Goal: Information Seeking & Learning: Learn about a topic

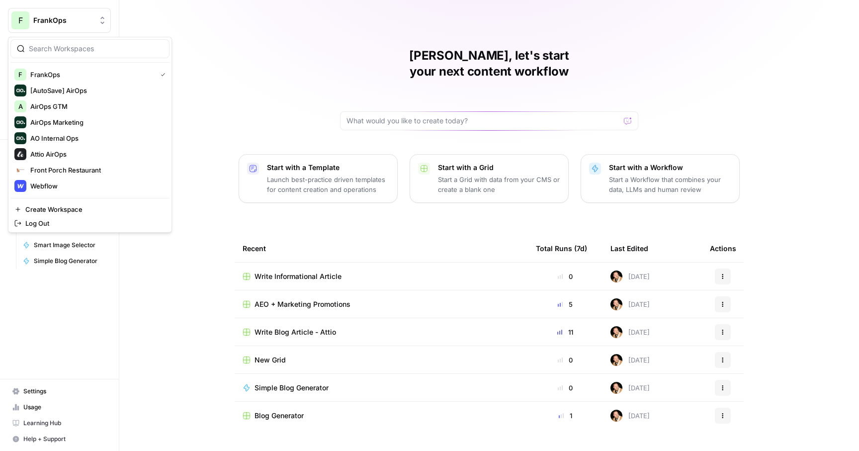
click at [67, 26] on button "F FrankOps" at bounding box center [59, 20] width 103 height 25
click at [40, 186] on span "Webflow" at bounding box center [95, 186] width 131 height 10
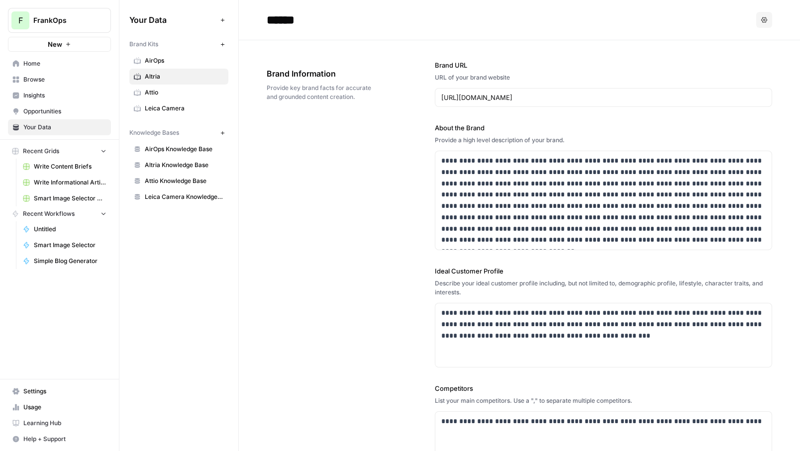
click at [69, 171] on span "Write Content Briefs" at bounding box center [70, 166] width 73 height 9
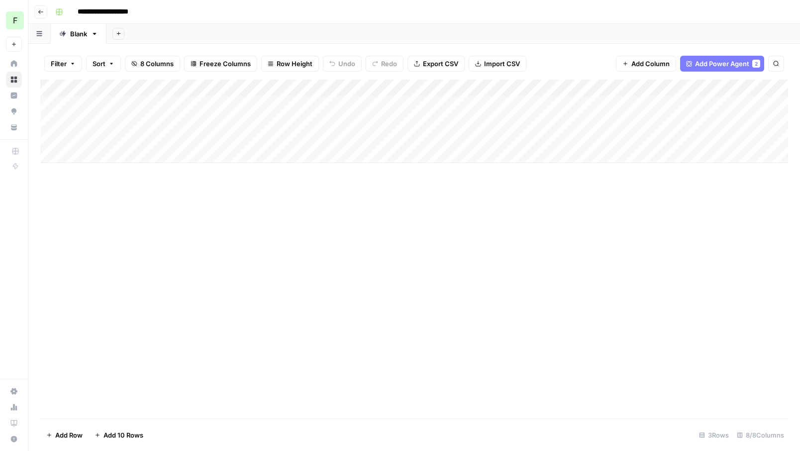
click at [241, 101] on div "Add Column" at bounding box center [413, 122] width 747 height 84
click at [328, 105] on div "Add Column" at bounding box center [413, 122] width 747 height 84
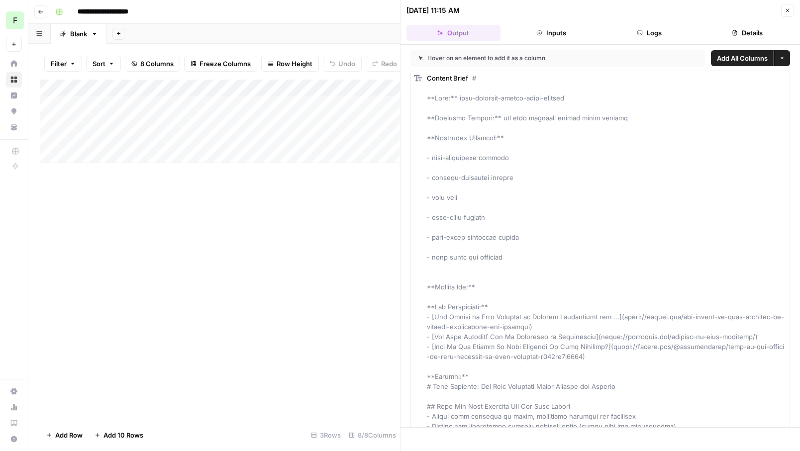
click at [789, 10] on icon "button" at bounding box center [787, 10] width 6 height 6
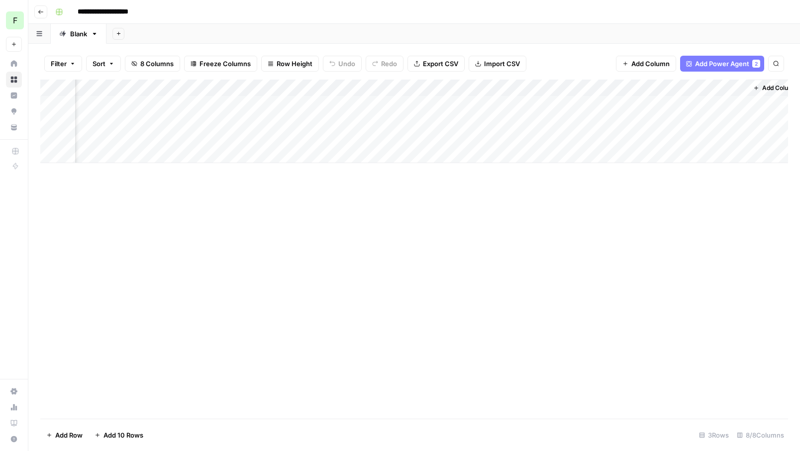
scroll to position [0, 425]
click at [621, 88] on div "Add Column" at bounding box center [413, 122] width 747 height 84
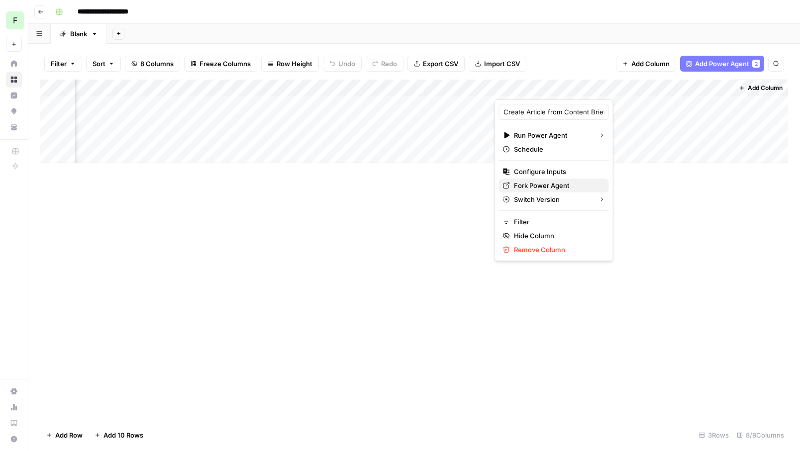
click at [547, 187] on span "Fork Power Agent" at bounding box center [557, 186] width 87 height 10
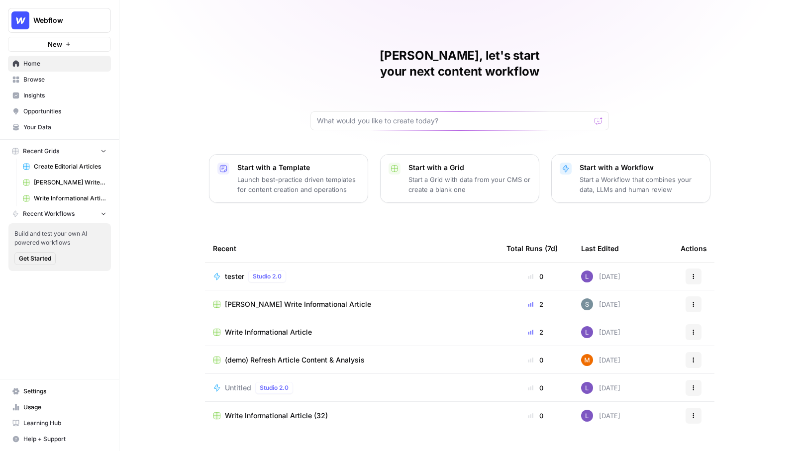
click at [31, 95] on span "Insights" at bounding box center [64, 95] width 83 height 9
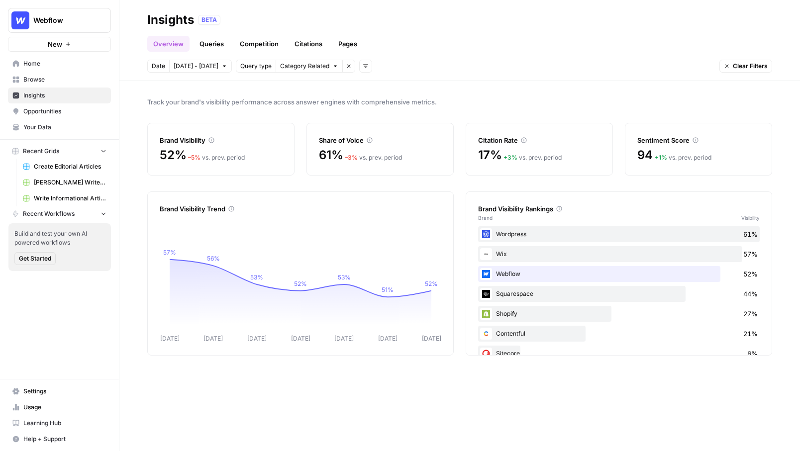
click at [213, 44] on link "Queries" at bounding box center [211, 44] width 36 height 16
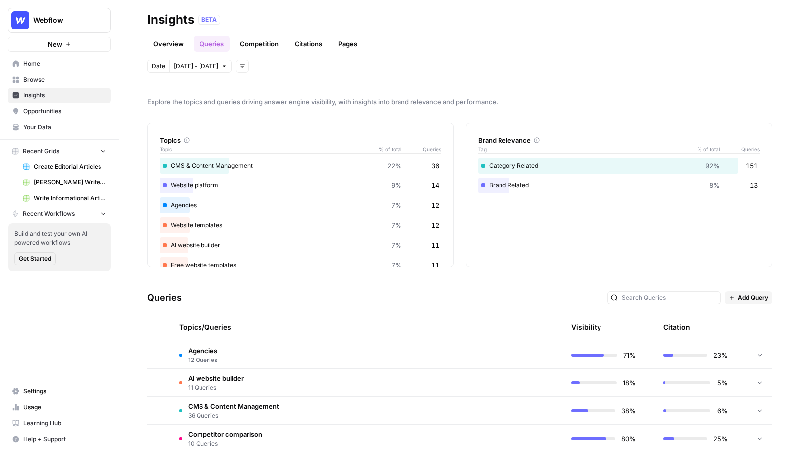
click at [246, 42] on link "Competition" at bounding box center [259, 44] width 51 height 16
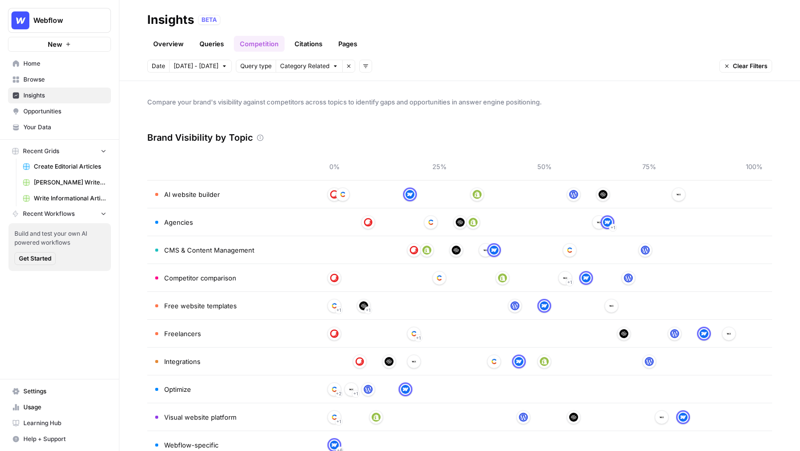
click at [216, 43] on link "Queries" at bounding box center [211, 44] width 36 height 16
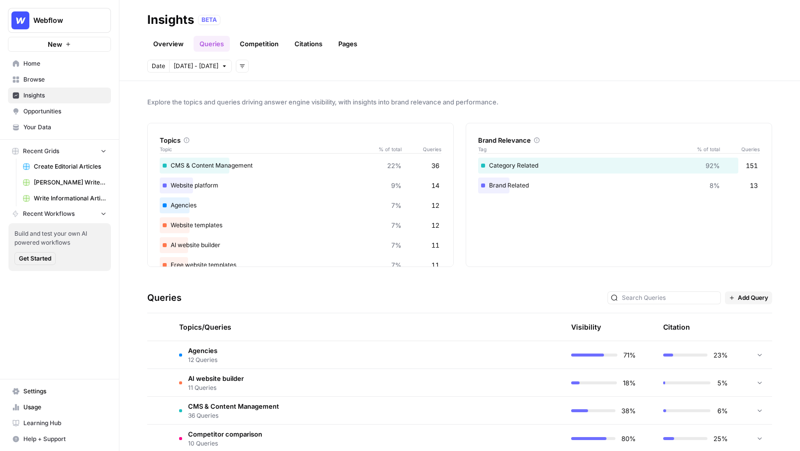
click at [42, 112] on span "Opportunities" at bounding box center [64, 111] width 83 height 9
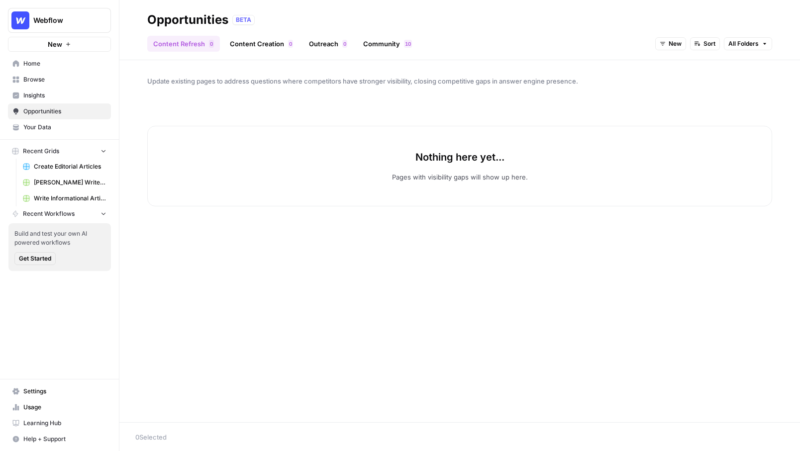
click at [256, 49] on link "Content Creation 0" at bounding box center [261, 44] width 75 height 16
click at [373, 53] on header "Opportunities BETA Content Refresh 0 Content Creation 0 Outreach 0 Community 0 …" at bounding box center [459, 30] width 680 height 60
click at [373, 52] on header "Opportunities BETA Content Refresh 0 Content Creation 0 Outreach 0 Community 0 …" at bounding box center [459, 30] width 680 height 60
click at [373, 45] on link "Community 0 1" at bounding box center [387, 44] width 61 height 16
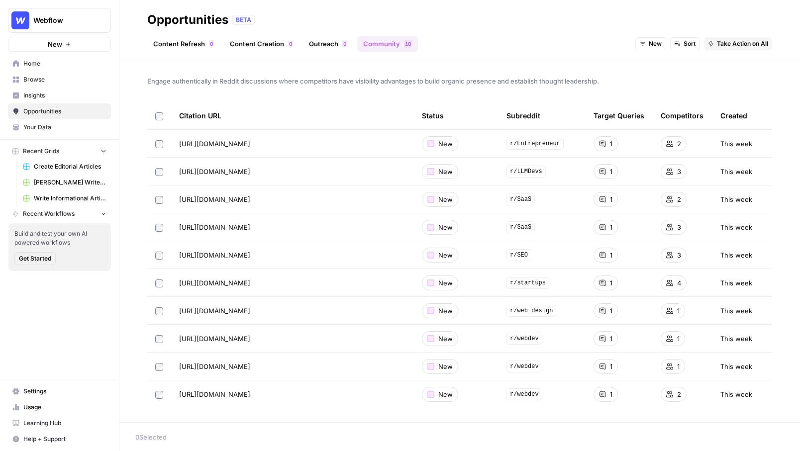
click at [47, 97] on span "Insights" at bounding box center [64, 95] width 83 height 9
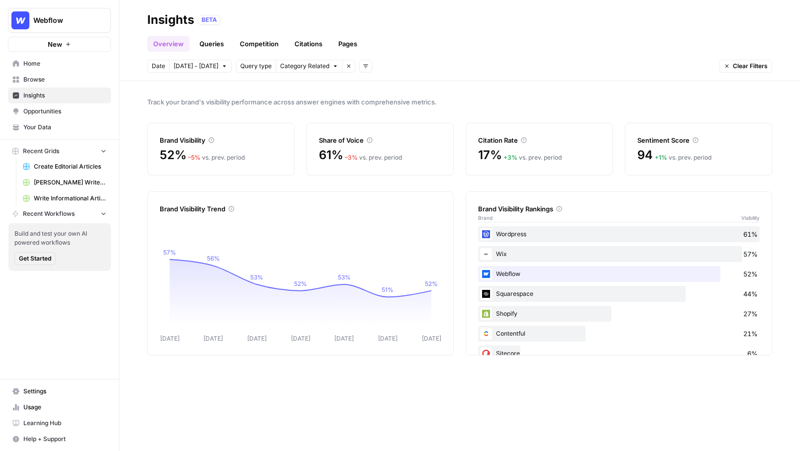
click at [262, 45] on link "Competition" at bounding box center [259, 44] width 51 height 16
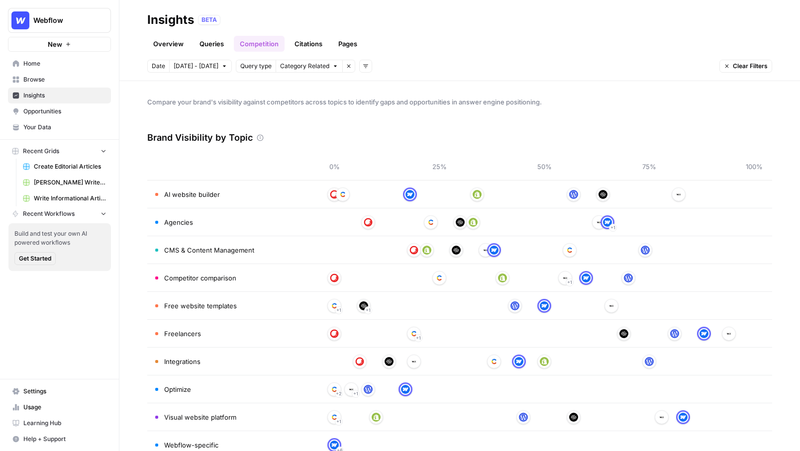
click at [222, 45] on link "Queries" at bounding box center [211, 44] width 36 height 16
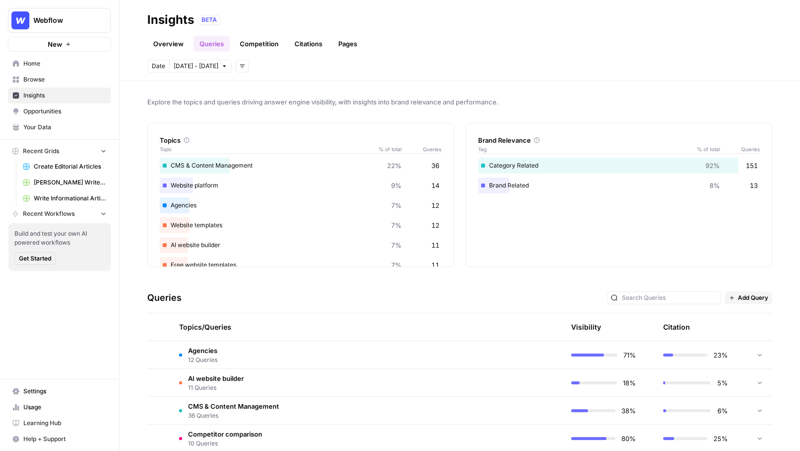
click at [758, 297] on span "Add Query" at bounding box center [752, 297] width 30 height 9
click at [733, 322] on icon "button" at bounding box center [736, 319] width 7 height 7
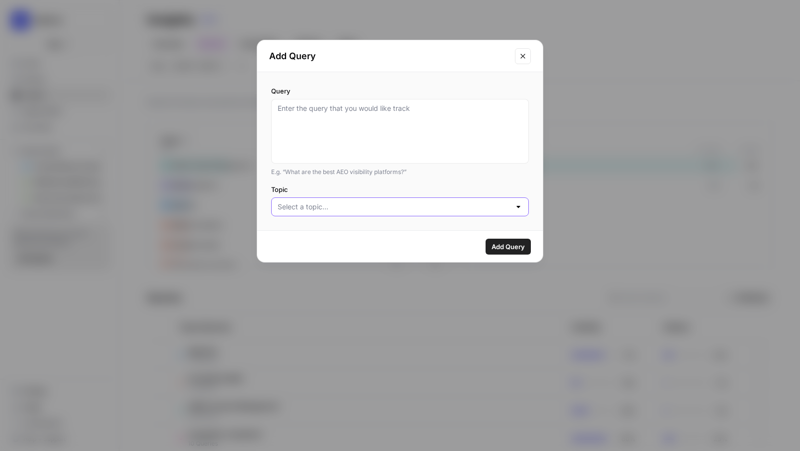
click at [418, 210] on input "Topic" at bounding box center [393, 207] width 233 height 10
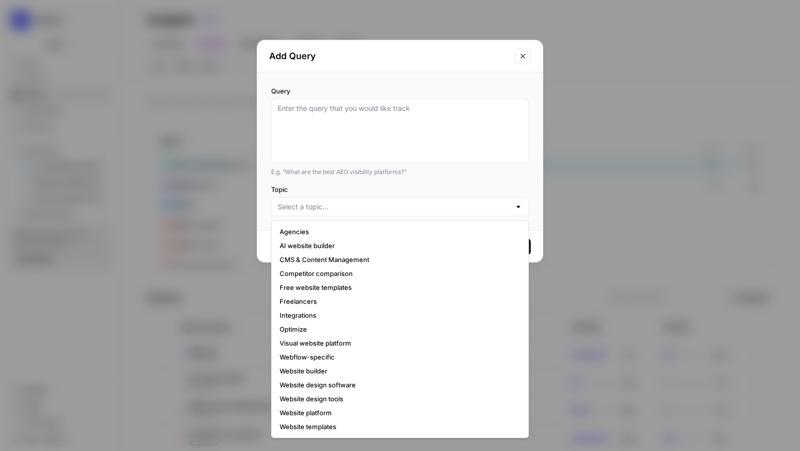
click at [525, 58] on icon "Close modal" at bounding box center [523, 56] width 8 height 8
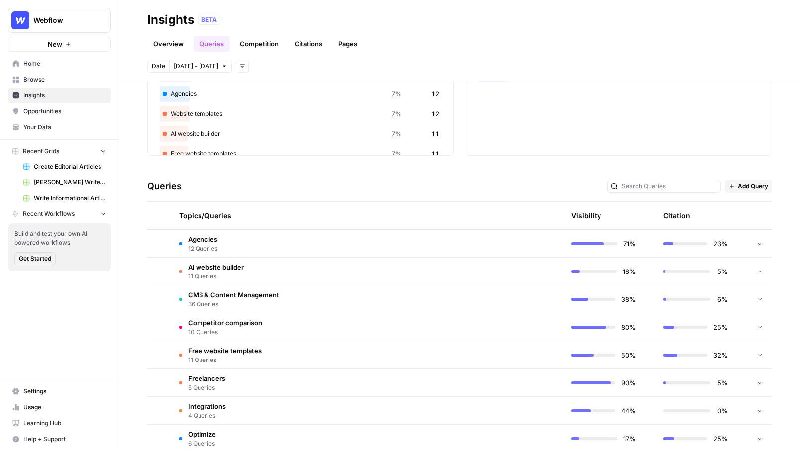
scroll to position [134, 0]
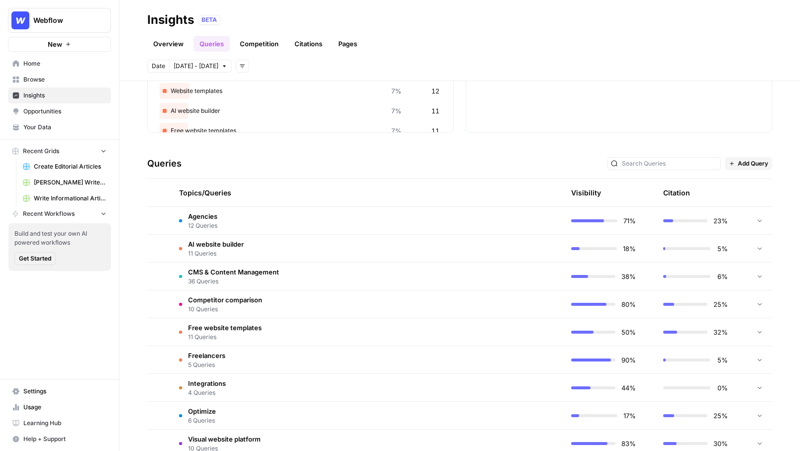
click at [278, 304] on td "Competitor comparison 10 Queries" at bounding box center [319, 303] width 297 height 27
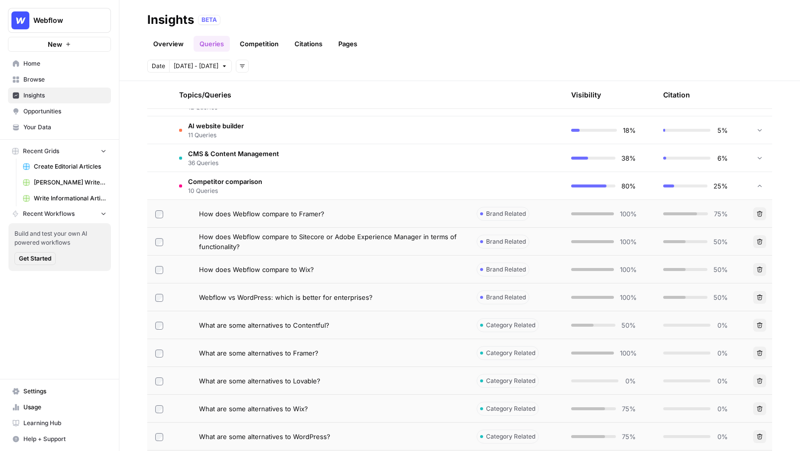
scroll to position [258, 0]
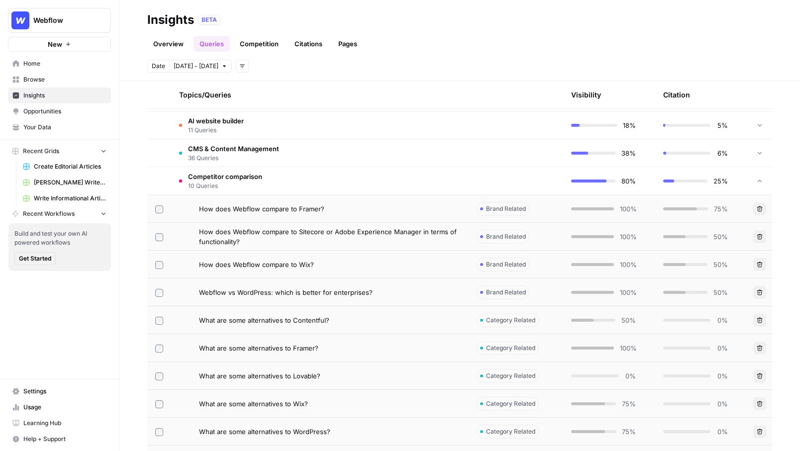
click at [278, 203] on td "How does Webflow compare to Framer?" at bounding box center [319, 208] width 297 height 27
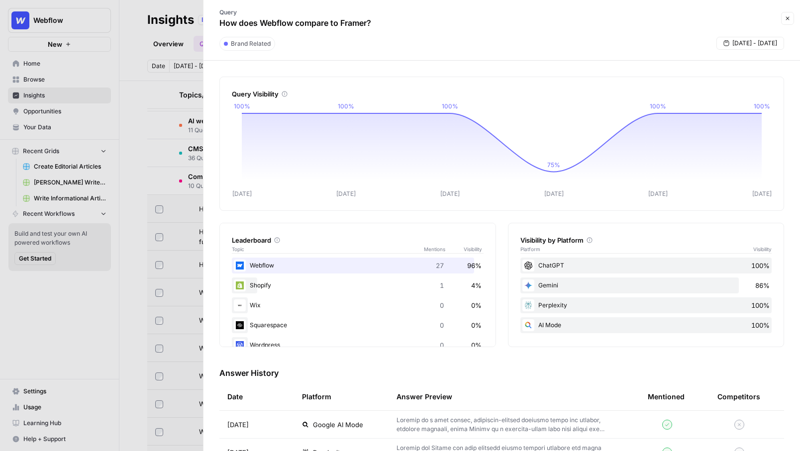
click at [170, 124] on div at bounding box center [400, 225] width 800 height 451
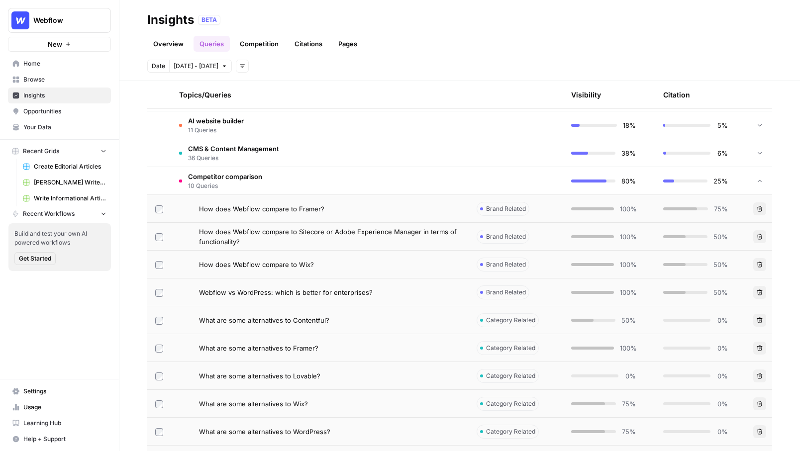
click at [251, 324] on span "What are some alternatives to Contentful?" at bounding box center [264, 320] width 130 height 10
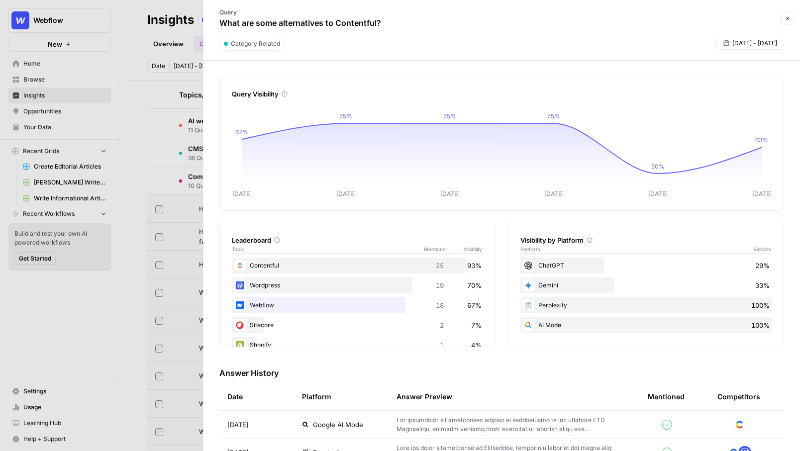
click at [166, 120] on div at bounding box center [400, 225] width 800 height 451
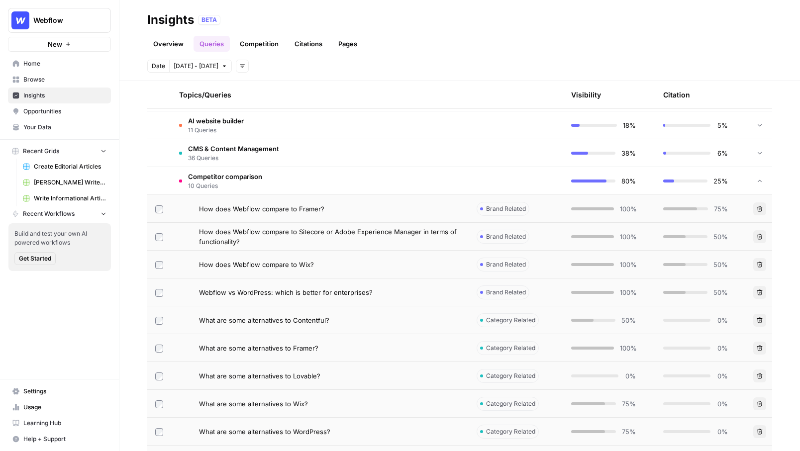
click at [52, 111] on span "Opportunities" at bounding box center [64, 111] width 83 height 9
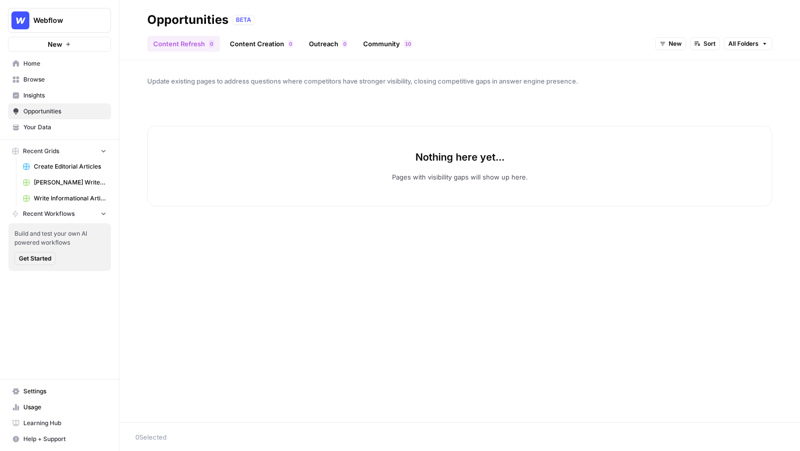
click at [45, 92] on span "Insights" at bounding box center [64, 95] width 83 height 9
